Goal: Transaction & Acquisition: Purchase product/service

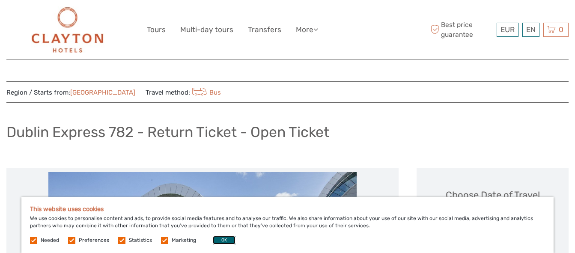
click at [221, 239] on button "OK" at bounding box center [224, 240] width 23 height 9
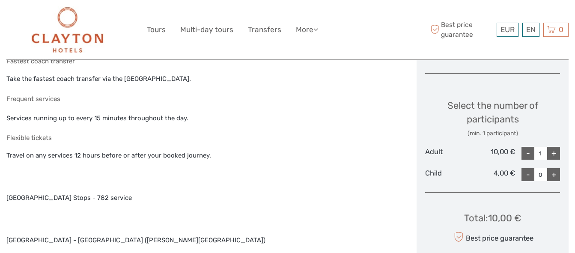
scroll to position [343, 0]
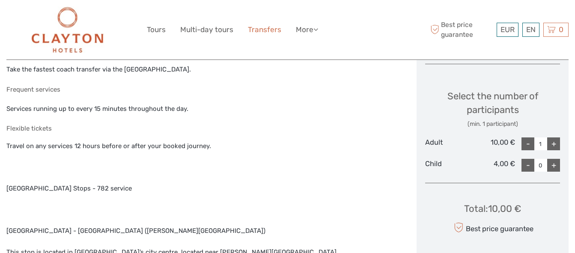
click at [262, 30] on link "Transfers" at bounding box center [264, 30] width 33 height 12
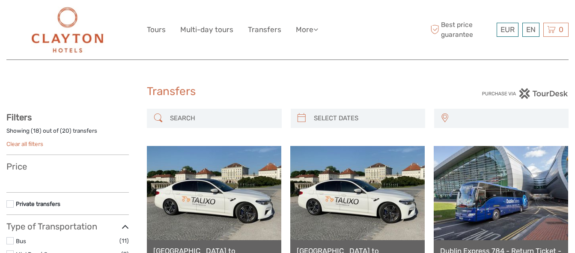
select select
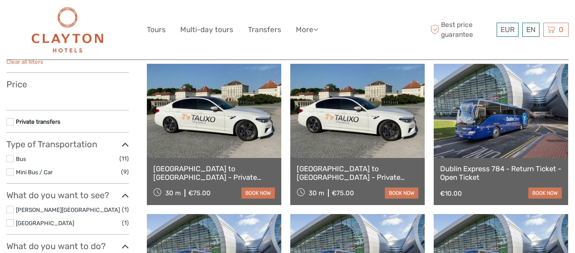
scroll to position [86, 0]
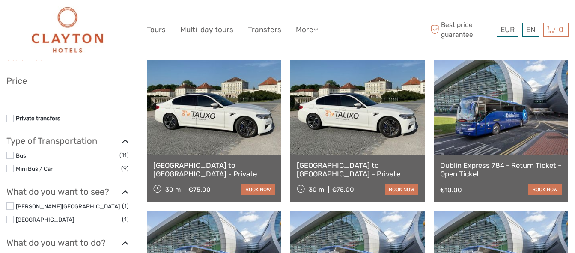
select select
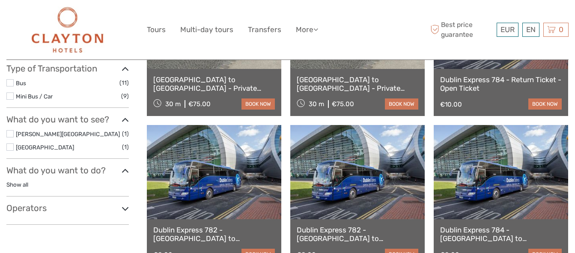
scroll to position [214, 0]
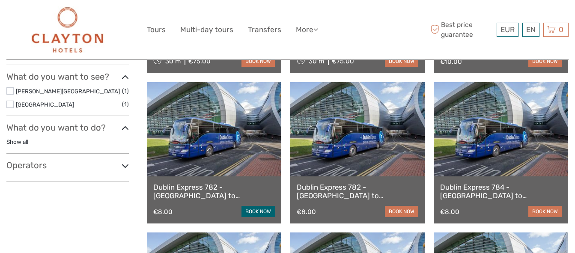
click at [254, 209] on link "book now" at bounding box center [257, 211] width 33 height 11
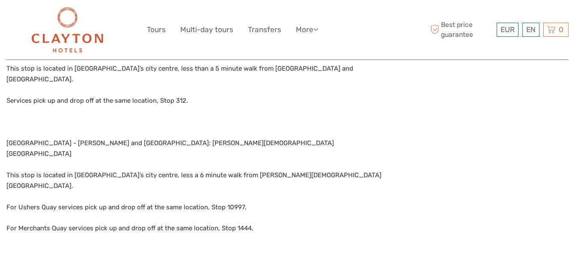
scroll to position [599, 0]
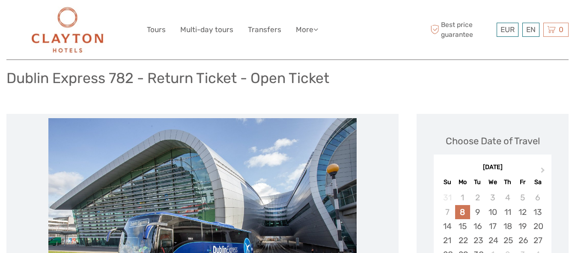
scroll to position [43, 0]
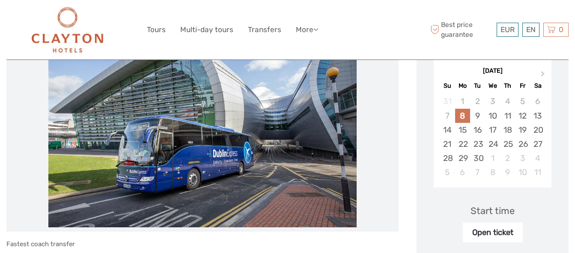
scroll to position [171, 0]
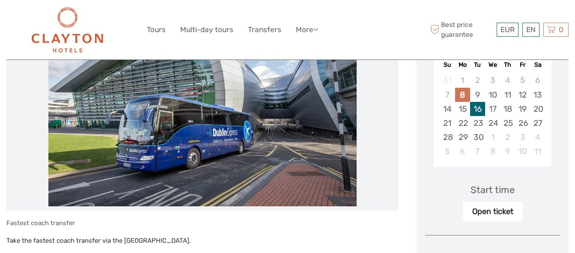
click at [478, 110] on div "16" at bounding box center [477, 109] width 15 height 14
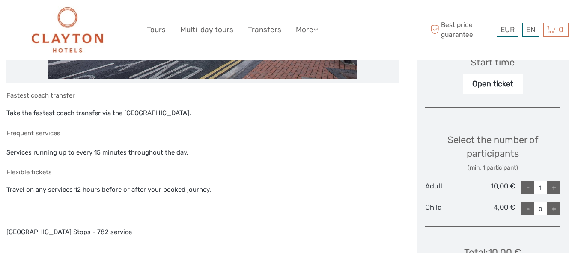
scroll to position [300, 0]
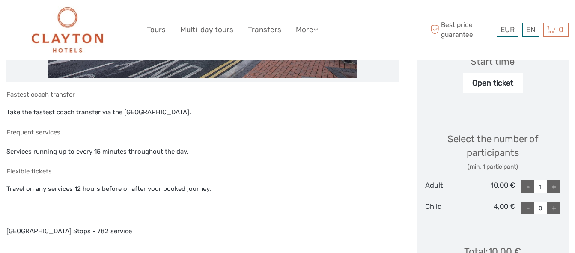
click at [553, 187] on div "+" at bounding box center [553, 186] width 13 height 13
type input "2"
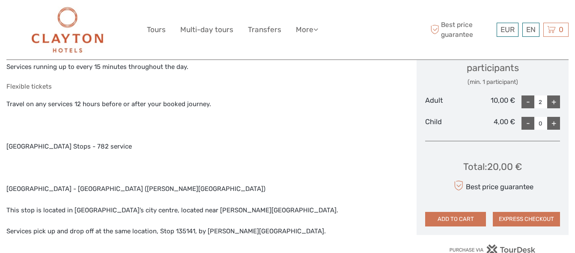
scroll to position [385, 0]
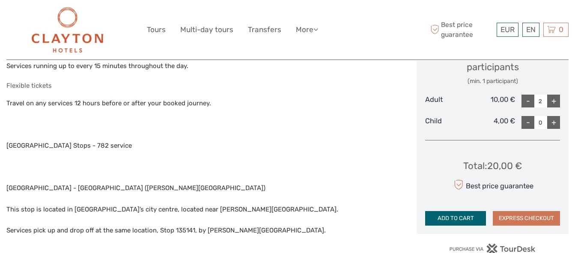
click at [458, 217] on button "ADD TO CART" at bounding box center [455, 218] width 61 height 15
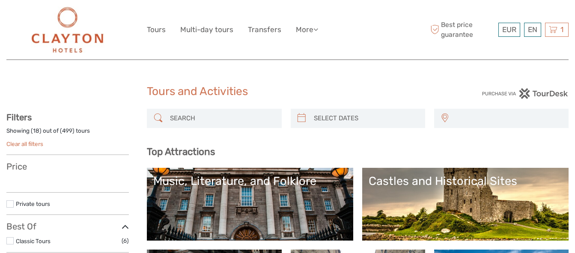
select select
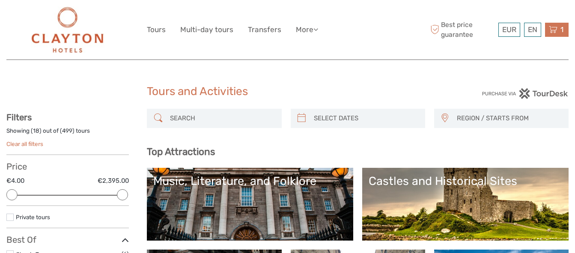
click at [554, 28] on icon at bounding box center [553, 29] width 9 height 11
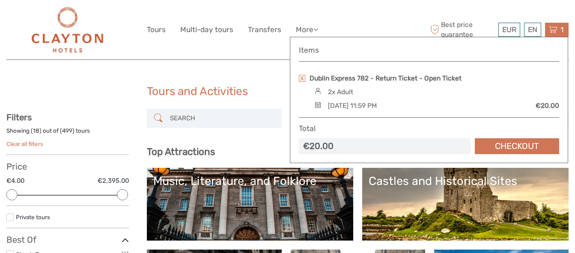
click at [247, 49] on div "EUR EUR $ £ EN English Español Deutsch Tours Multi-day tours Transfers More Tra…" at bounding box center [287, 29] width 281 height 47
click at [557, 27] on icon at bounding box center [553, 29] width 9 height 11
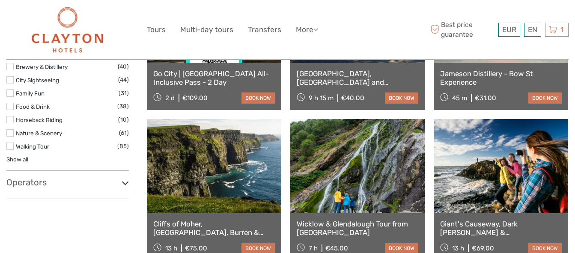
scroll to position [728, 0]
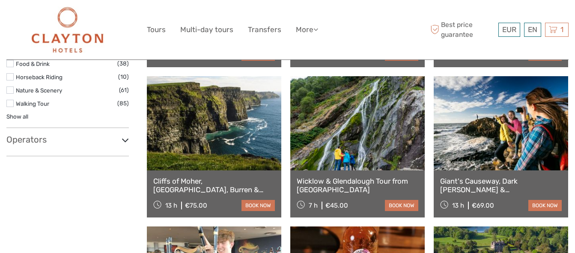
click at [214, 179] on link "Cliffs of Moher, [GEOGRAPHIC_DATA], Burren & [GEOGRAPHIC_DATA]" at bounding box center [214, 186] width 122 height 18
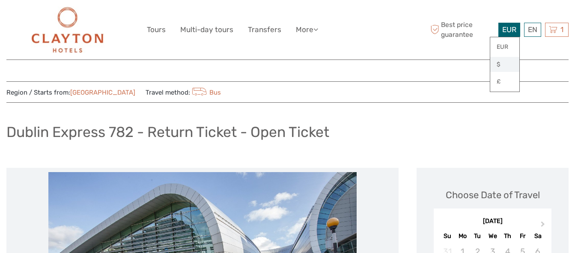
click at [497, 65] on link "$" at bounding box center [504, 64] width 29 height 15
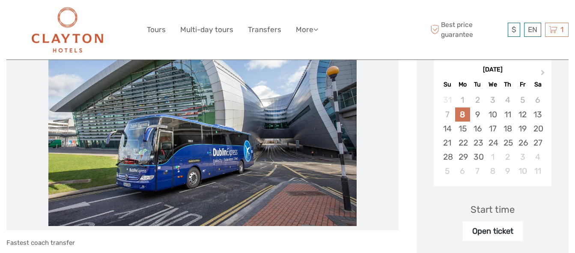
scroll to position [128, 0]
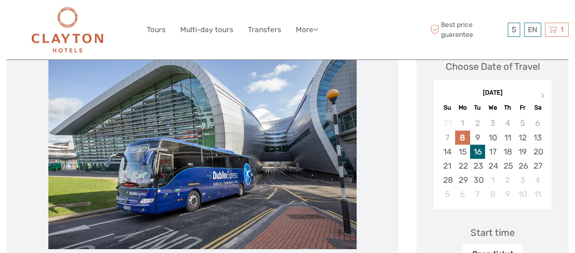
click at [478, 150] on div "16" at bounding box center [477, 152] width 15 height 14
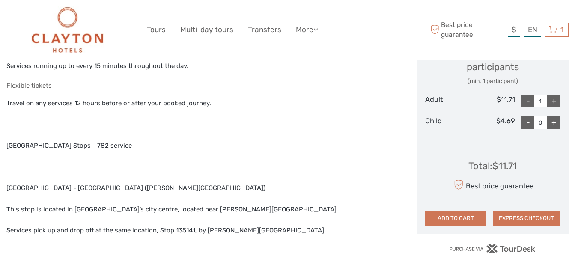
scroll to position [343, 0]
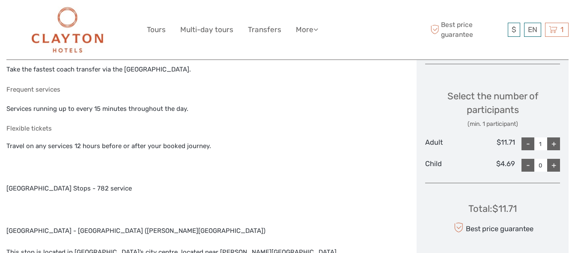
click at [551, 143] on div "+" at bounding box center [553, 143] width 13 height 13
type input "2"
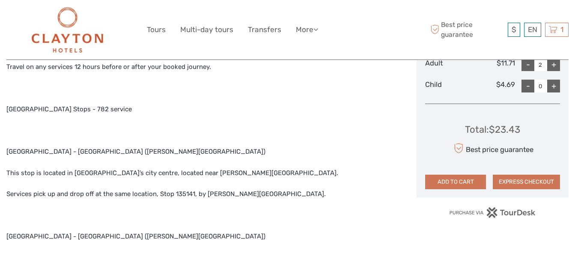
scroll to position [428, 0]
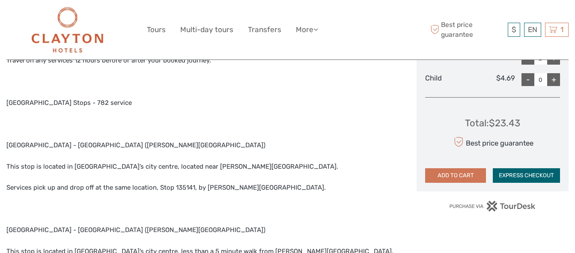
click at [534, 173] on button "EXPRESS CHECKOUT" at bounding box center [526, 175] width 67 height 15
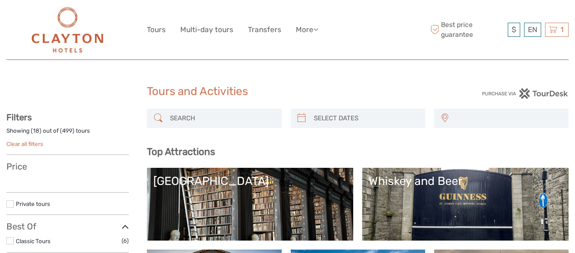
select select
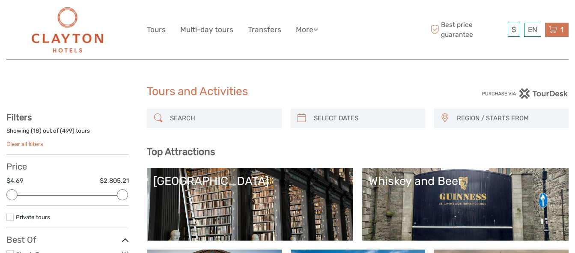
click at [555, 31] on icon at bounding box center [553, 29] width 9 height 11
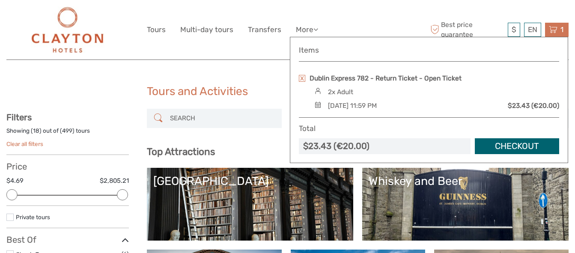
click at [510, 145] on link "Checkout" at bounding box center [517, 146] width 84 height 16
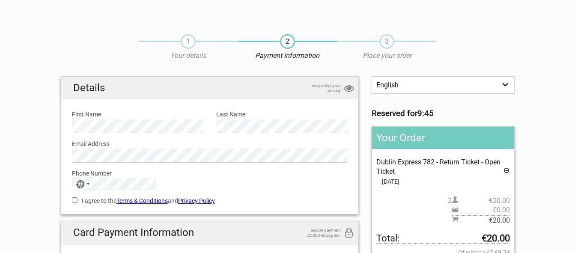
click at [451, 87] on select "English Español Deutsch" at bounding box center [443, 85] width 143 height 18
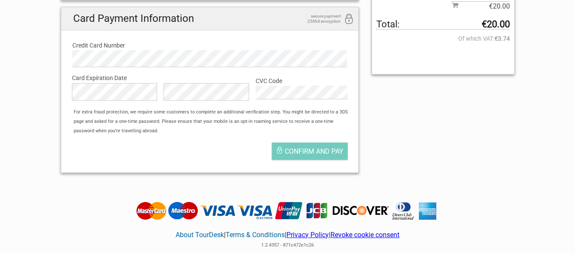
scroll to position [191, 0]
